Goal: Transaction & Acquisition: Purchase product/service

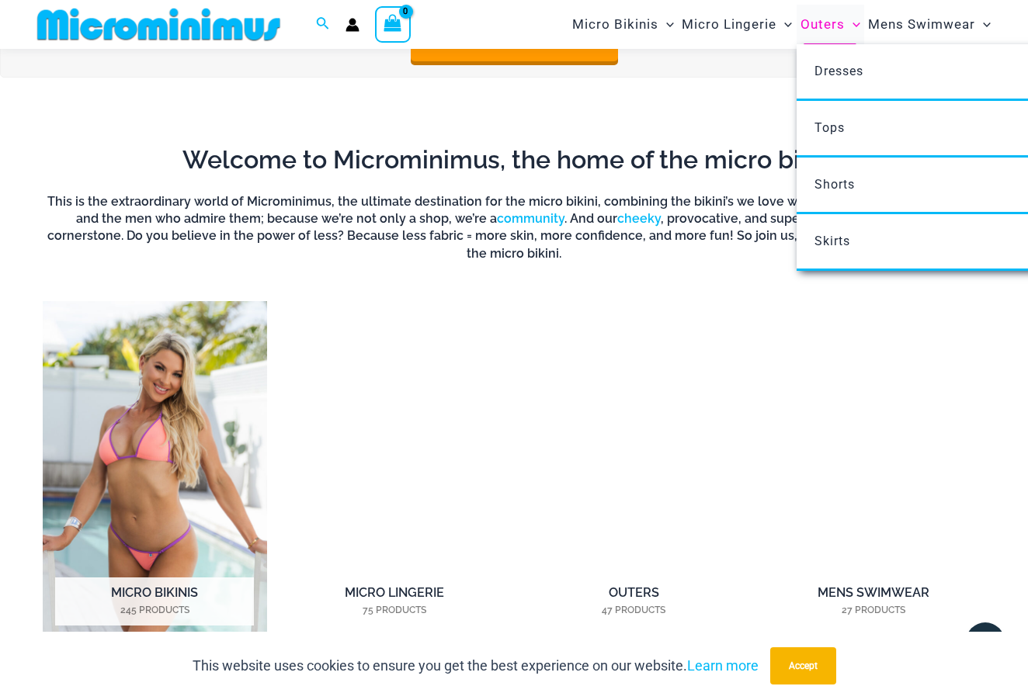
scroll to position [832, 0]
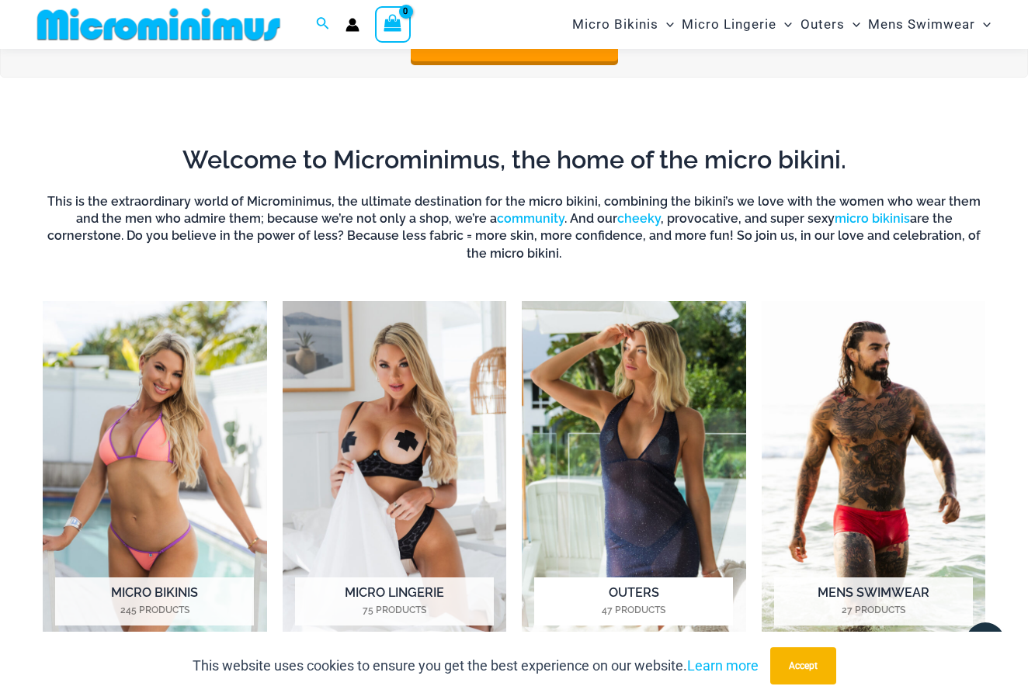
click at [600, 410] on img "Visit product category Outers" at bounding box center [634, 474] width 224 height 347
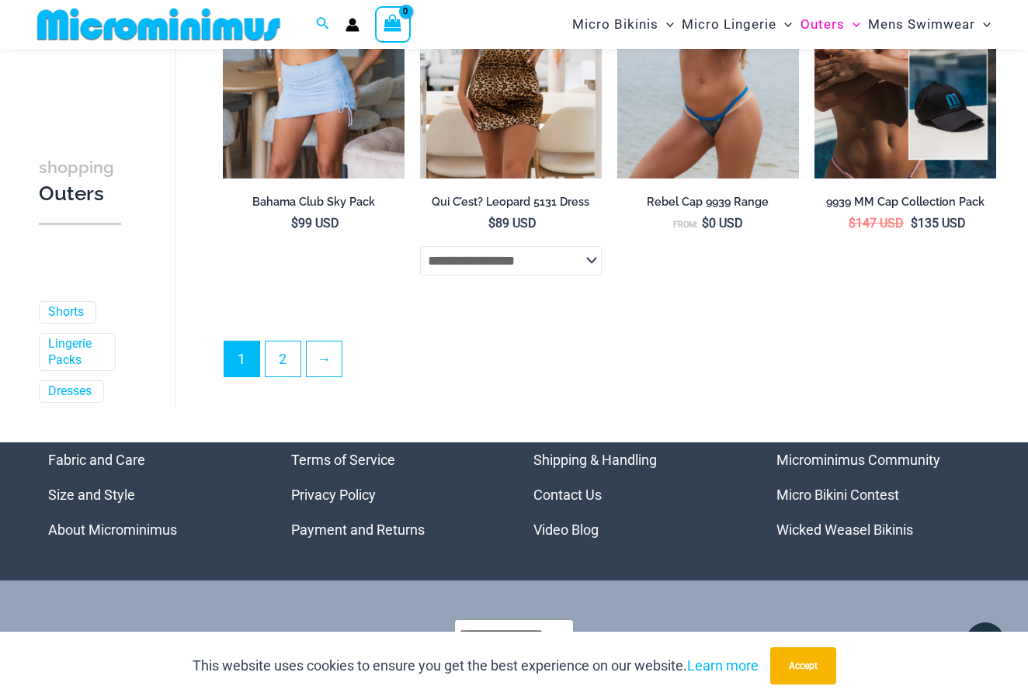
scroll to position [3380, 0]
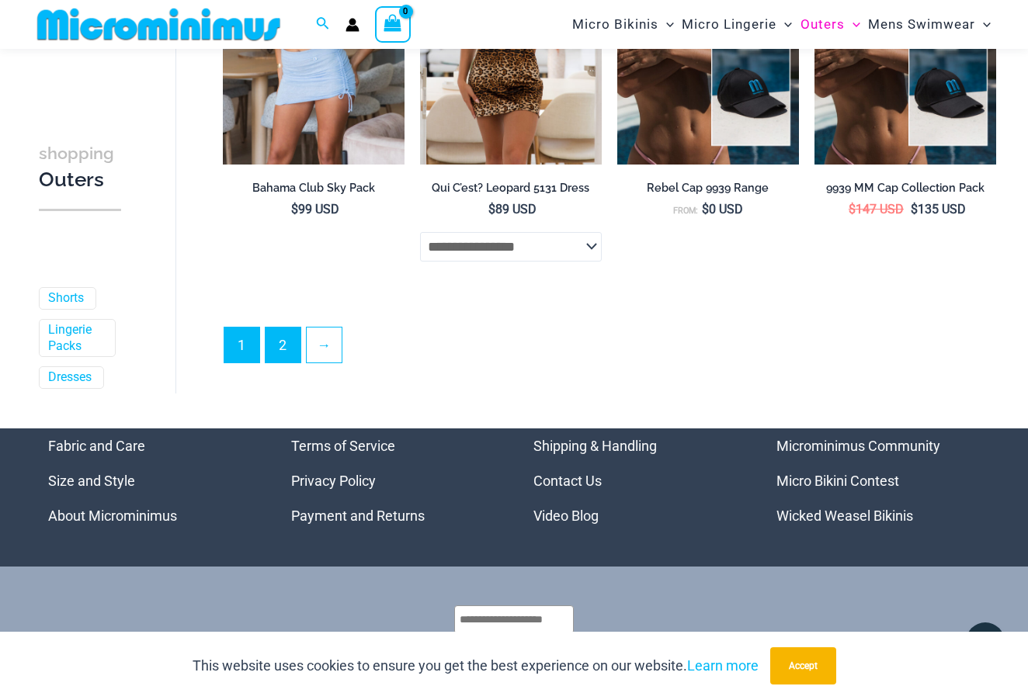
click at [283, 339] on link "2" at bounding box center [283, 345] width 35 height 35
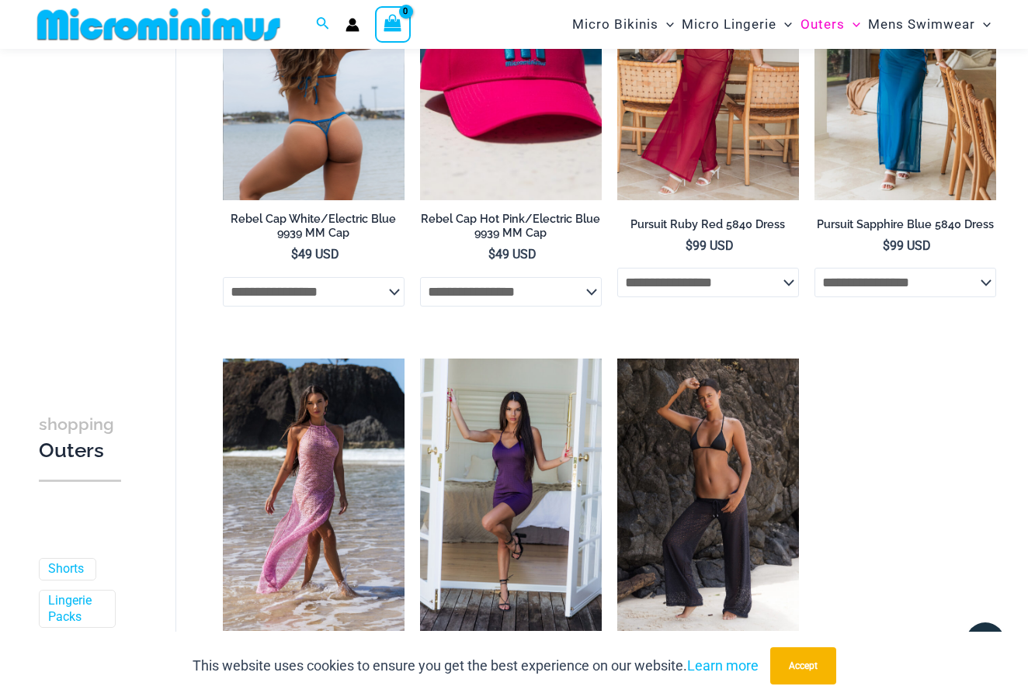
scroll to position [677, 0]
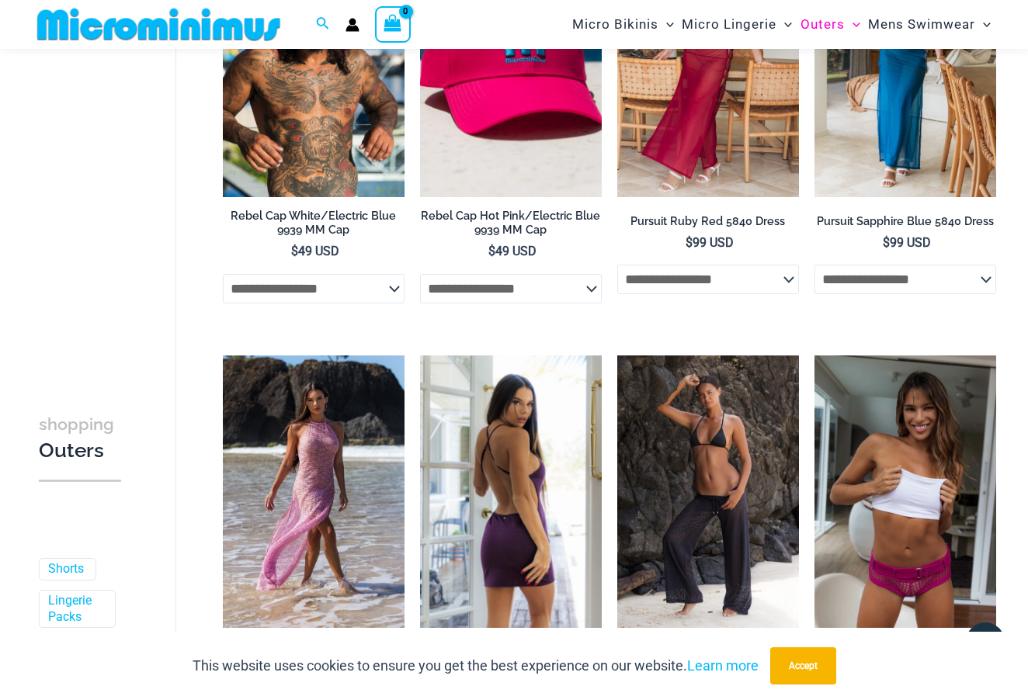
click at [479, 499] on img at bounding box center [511, 492] width 182 height 273
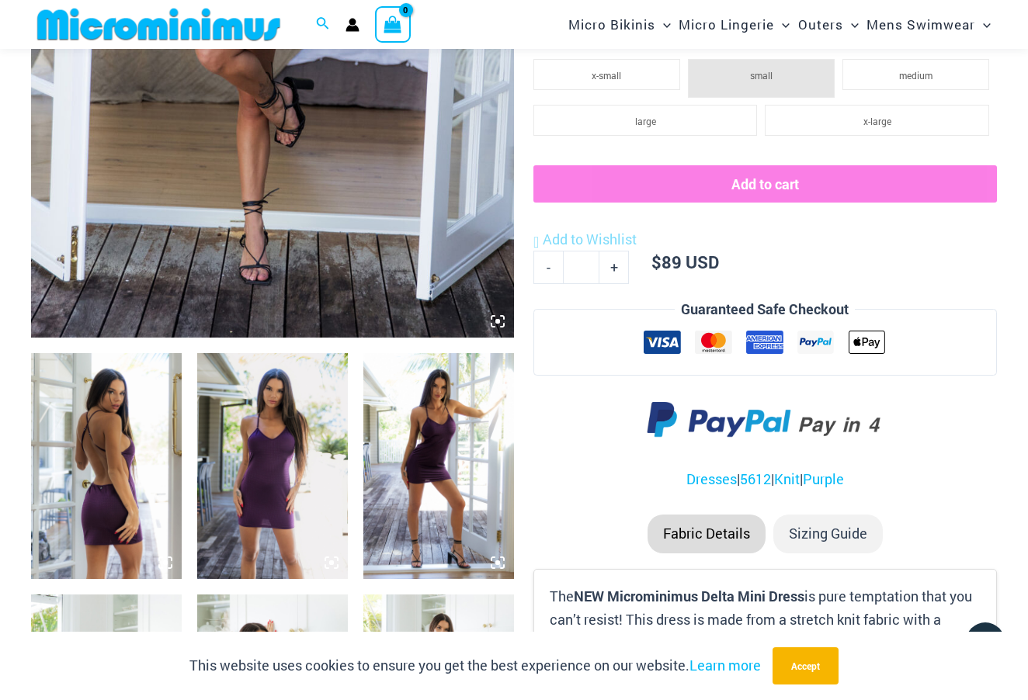
scroll to position [532, 0]
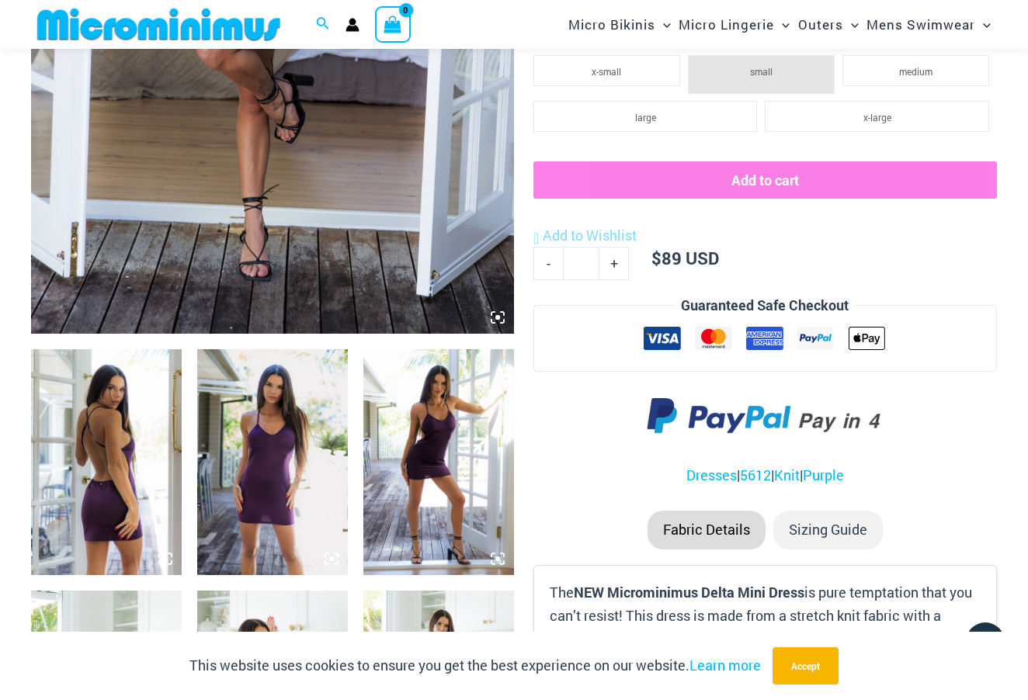
click at [130, 454] on img at bounding box center [106, 462] width 151 height 226
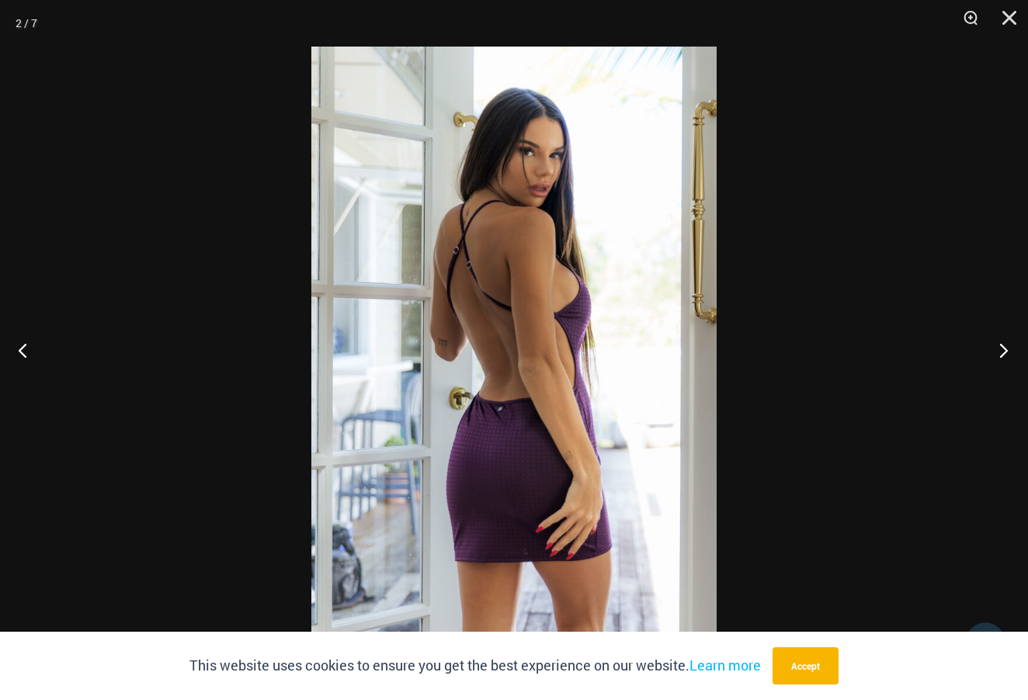
click at [1002, 352] on button "Next" at bounding box center [999, 350] width 58 height 78
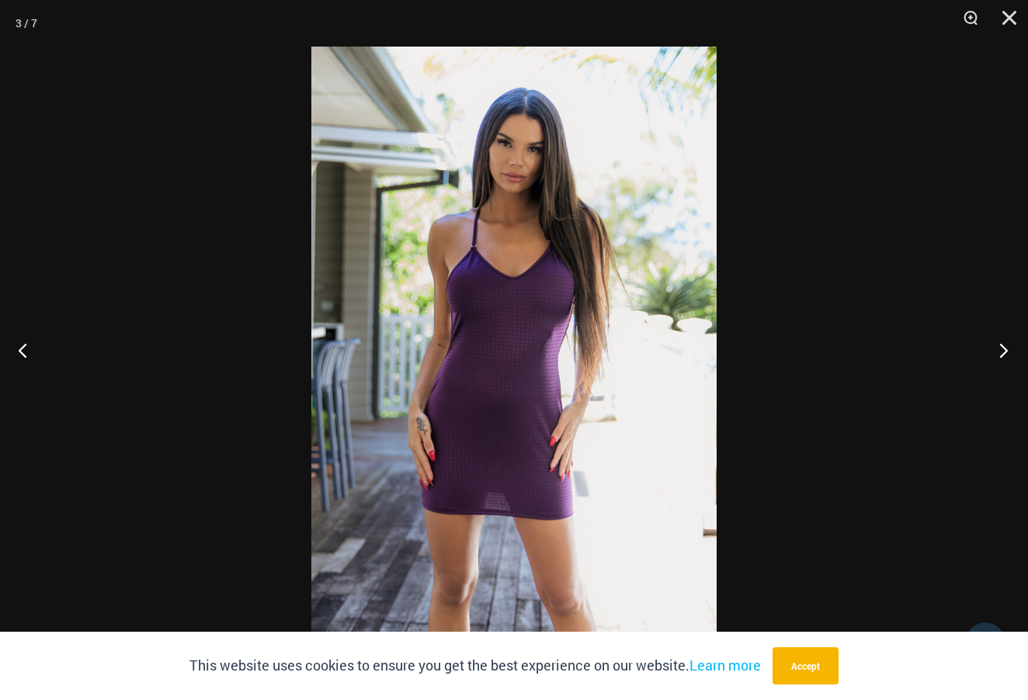
click at [1002, 352] on button "Next" at bounding box center [999, 350] width 58 height 78
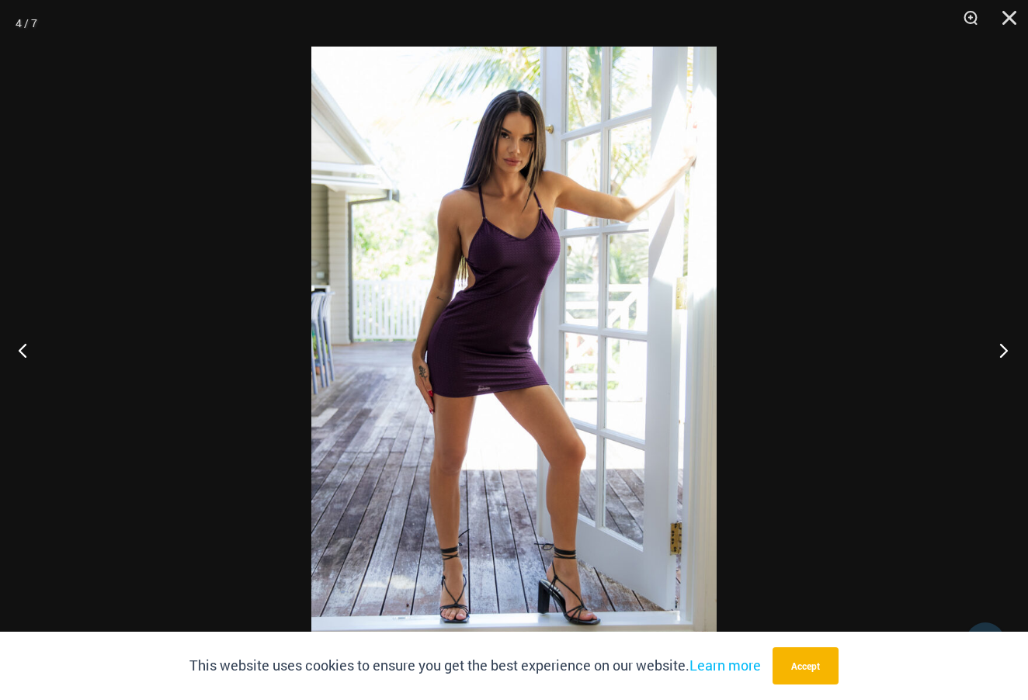
click at [1002, 352] on button "Next" at bounding box center [999, 350] width 58 height 78
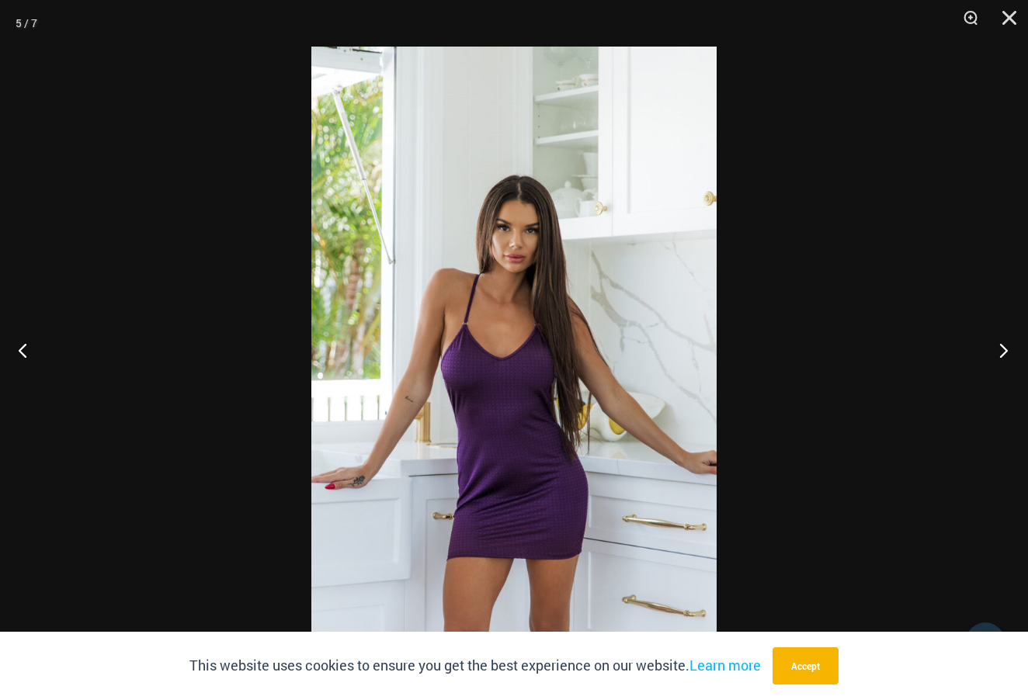
click at [1002, 352] on button "Next" at bounding box center [999, 350] width 58 height 78
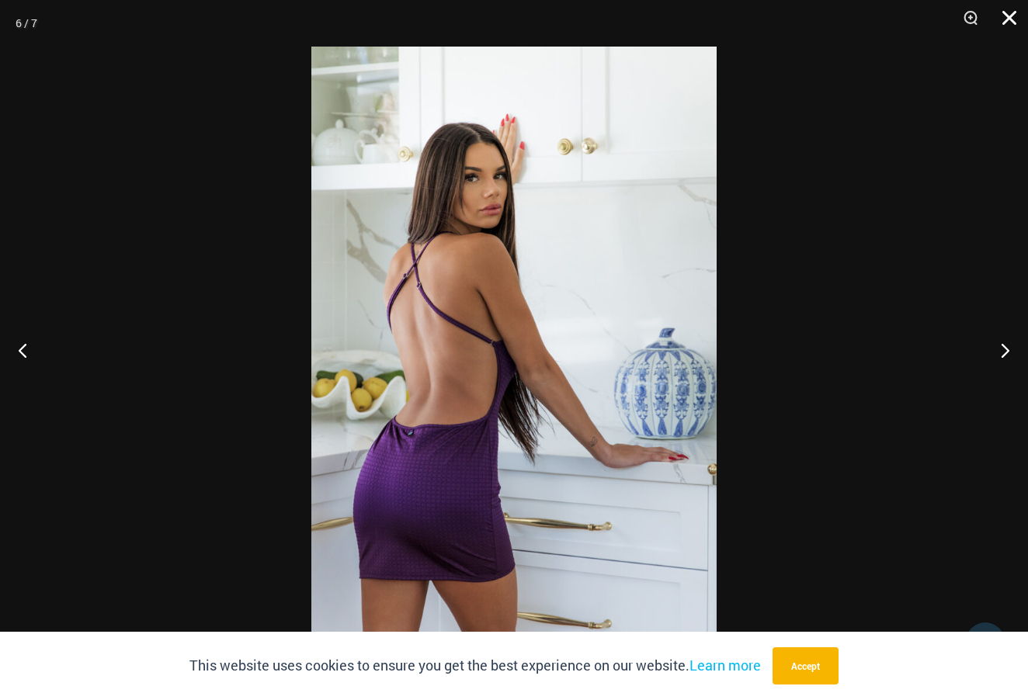
click at [1011, 19] on button "Close" at bounding box center [1004, 23] width 39 height 47
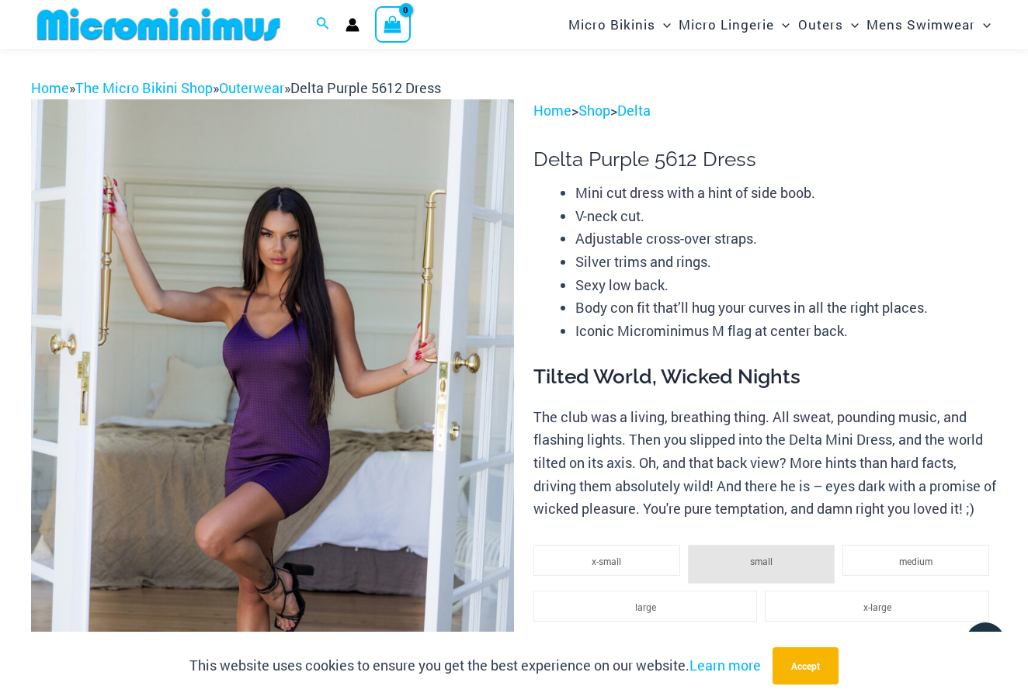
scroll to position [0, 0]
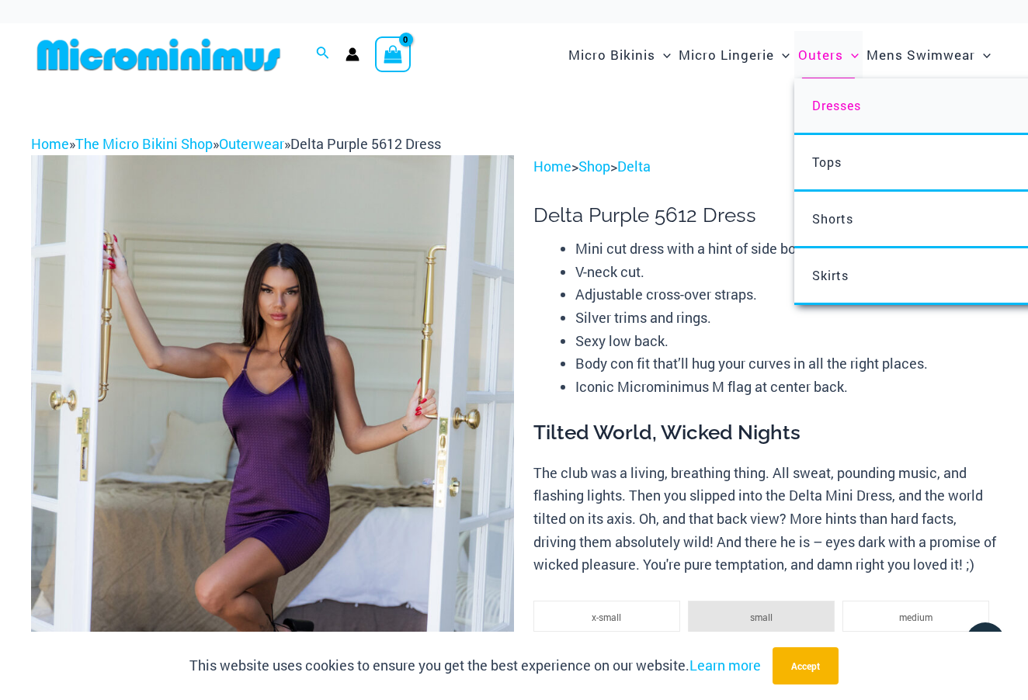
click at [834, 105] on span "Dresses" at bounding box center [836, 105] width 49 height 16
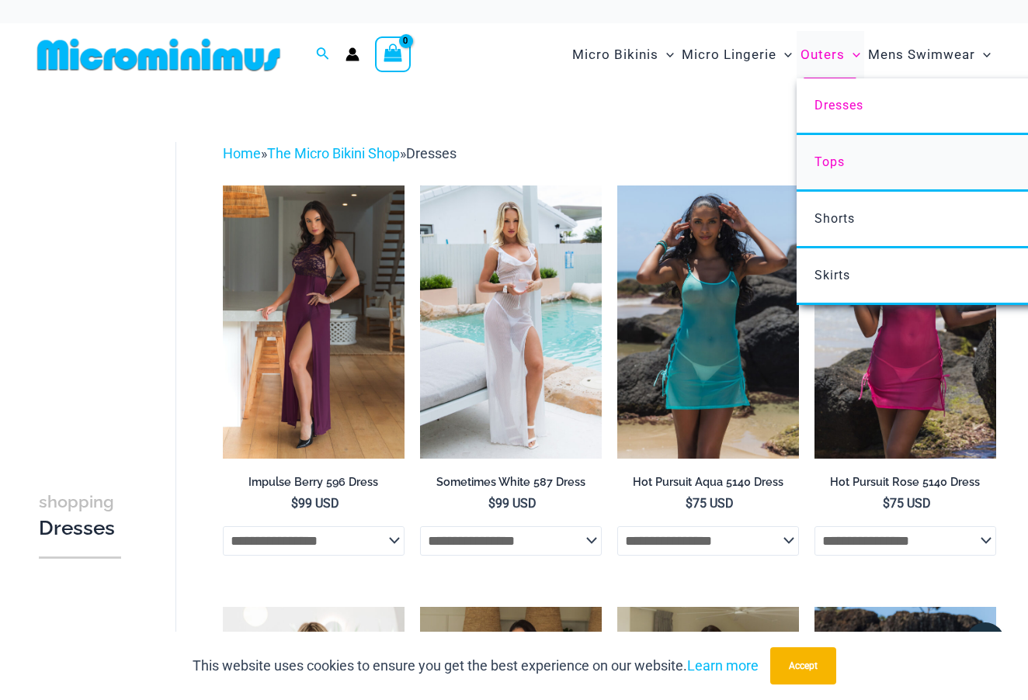
click at [835, 164] on span "Tops" at bounding box center [830, 162] width 30 height 15
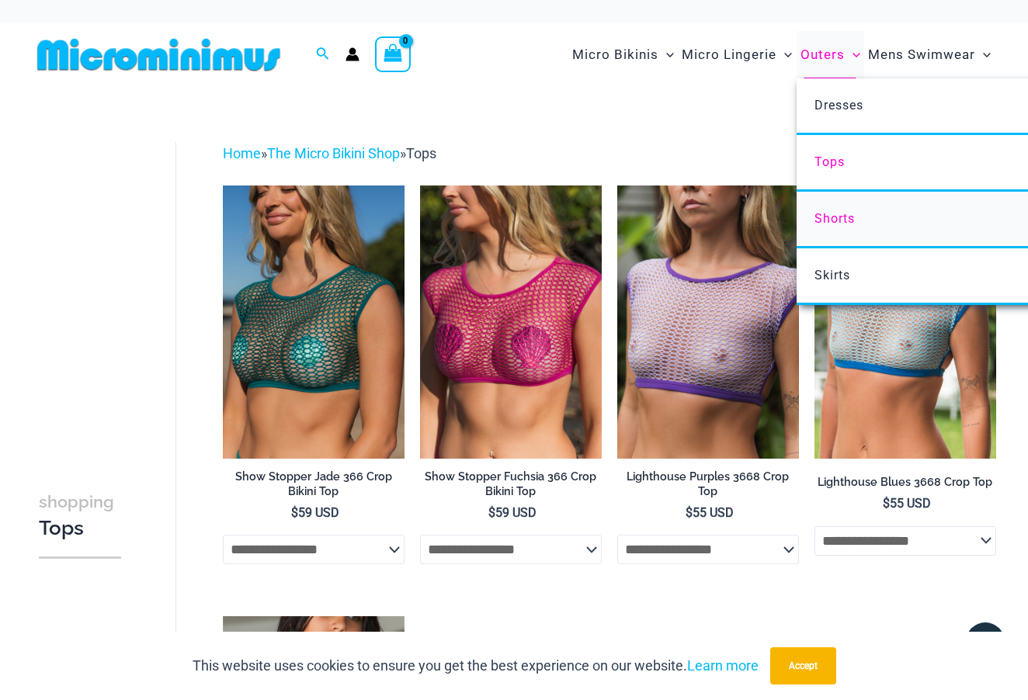
click at [837, 221] on span "Shorts" at bounding box center [835, 218] width 40 height 15
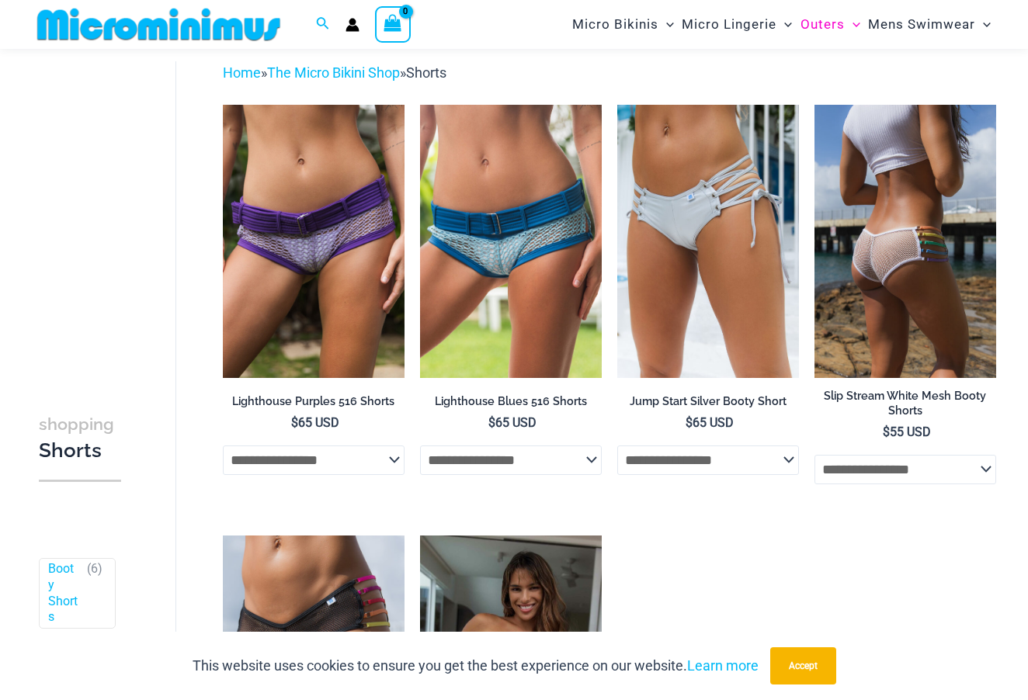
scroll to position [60, 0]
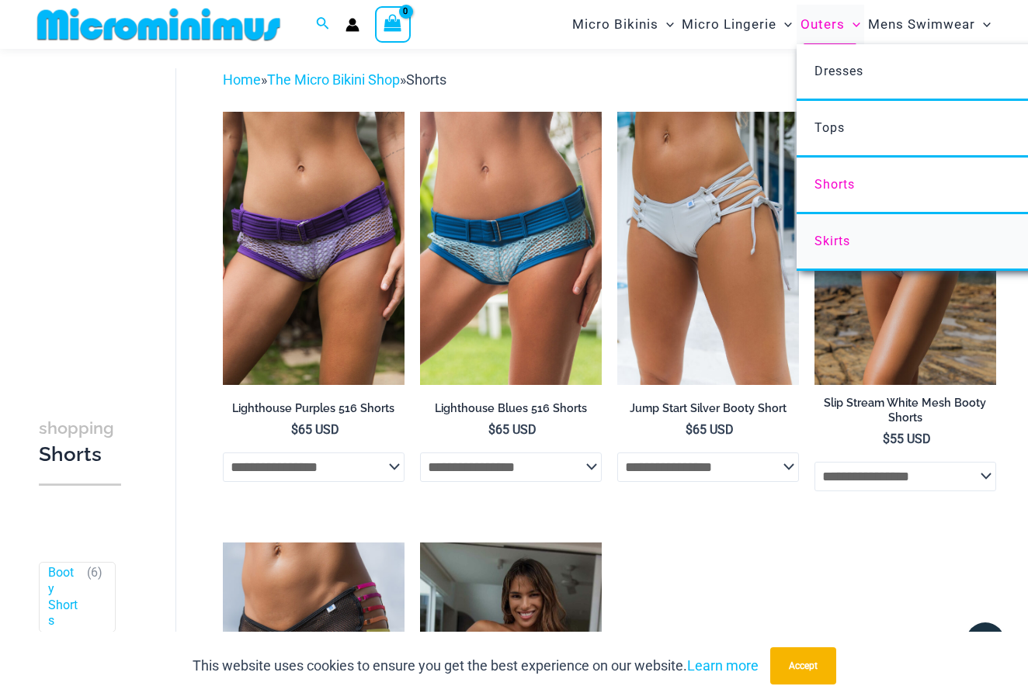
click at [839, 237] on span "Skirts" at bounding box center [833, 241] width 36 height 15
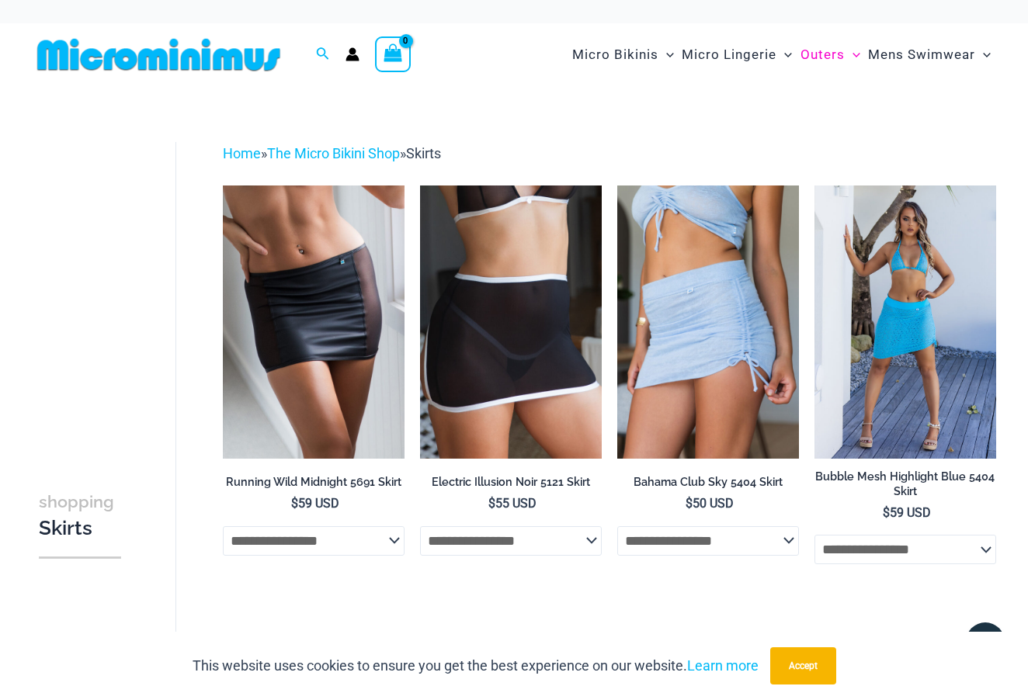
click at [928, 342] on img at bounding box center [906, 322] width 182 height 273
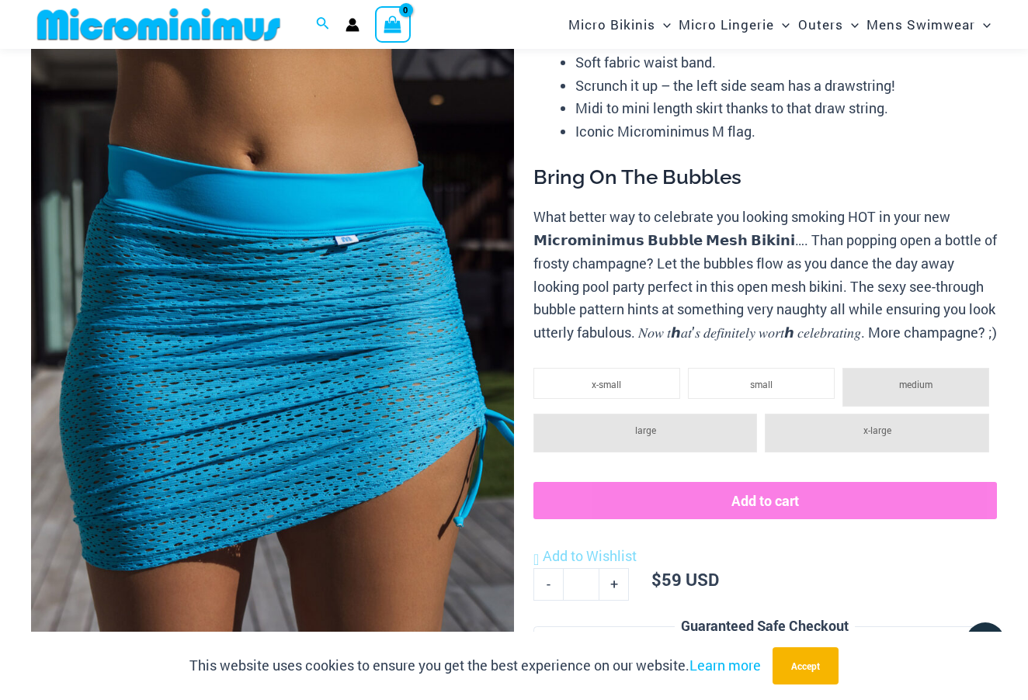
scroll to position [166, 0]
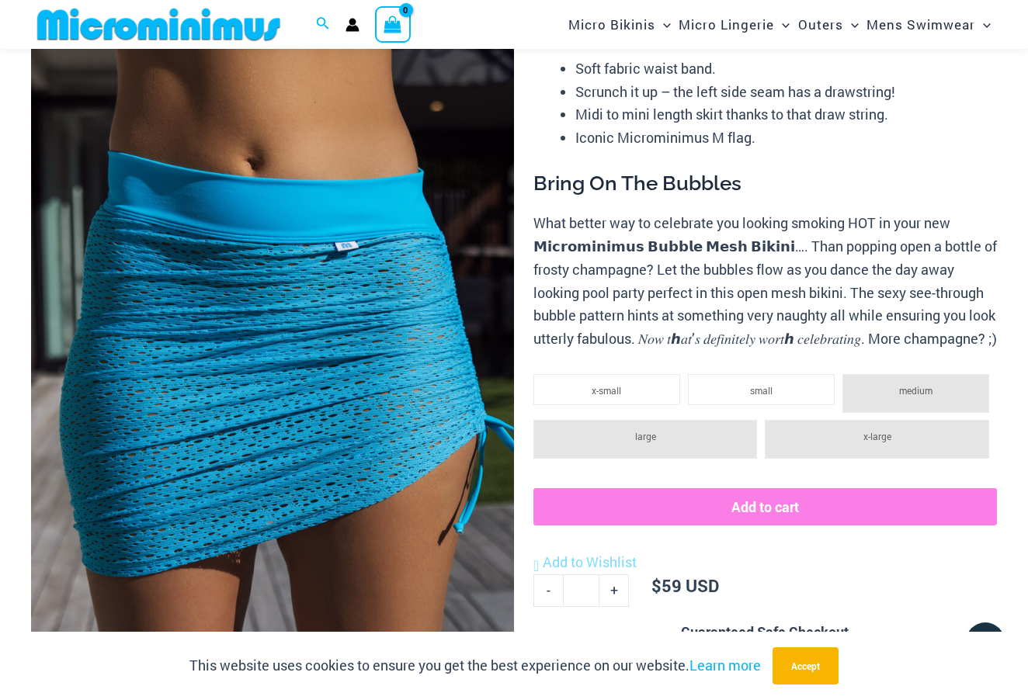
click at [923, 397] on span "medium" at bounding box center [915, 390] width 33 height 12
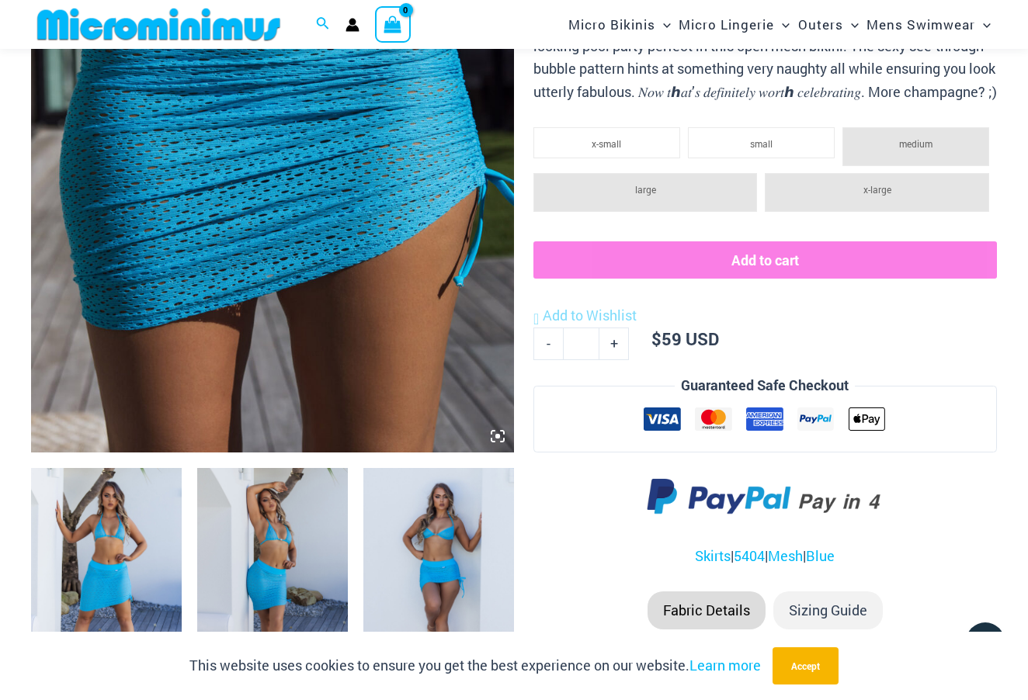
scroll to position [414, 0]
click at [150, 560] on img at bounding box center [106, 580] width 151 height 226
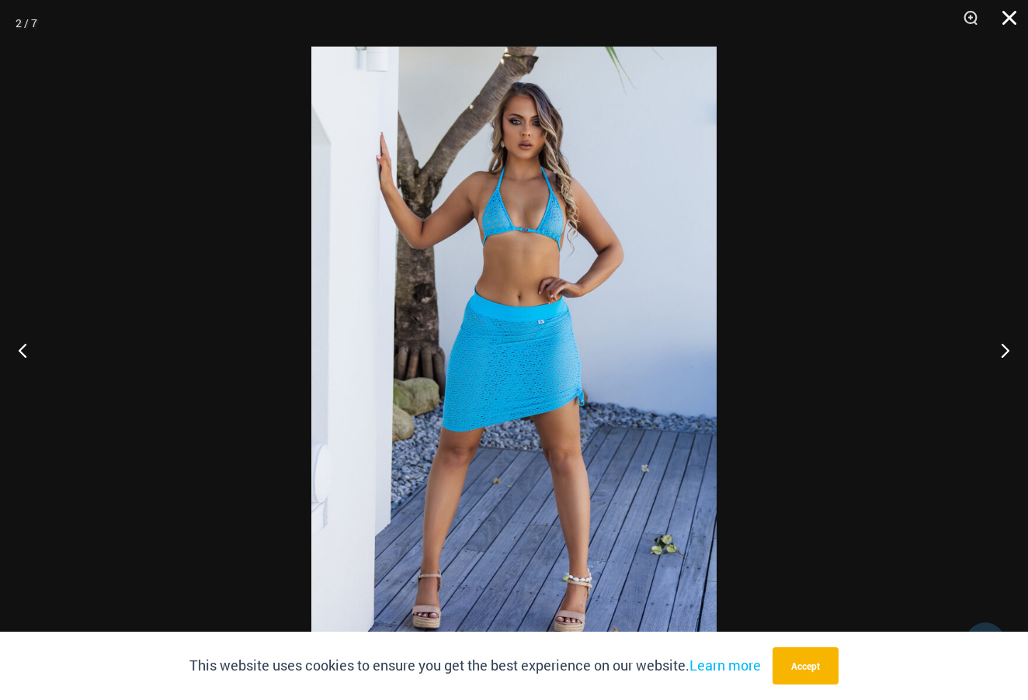
click at [1012, 19] on button "Close" at bounding box center [1004, 23] width 39 height 47
